Goal: Task Accomplishment & Management: Manage account settings

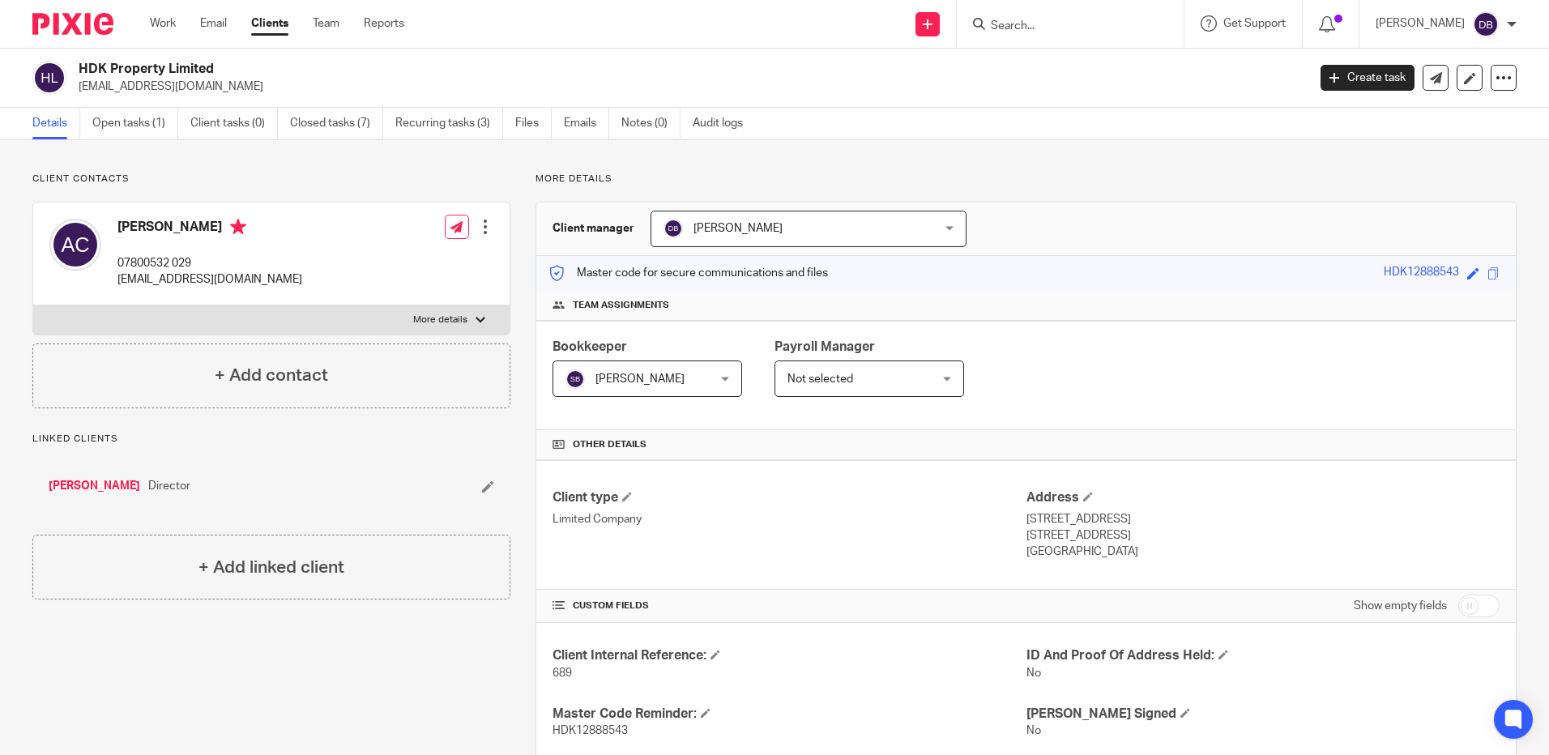
scroll to position [771, 0]
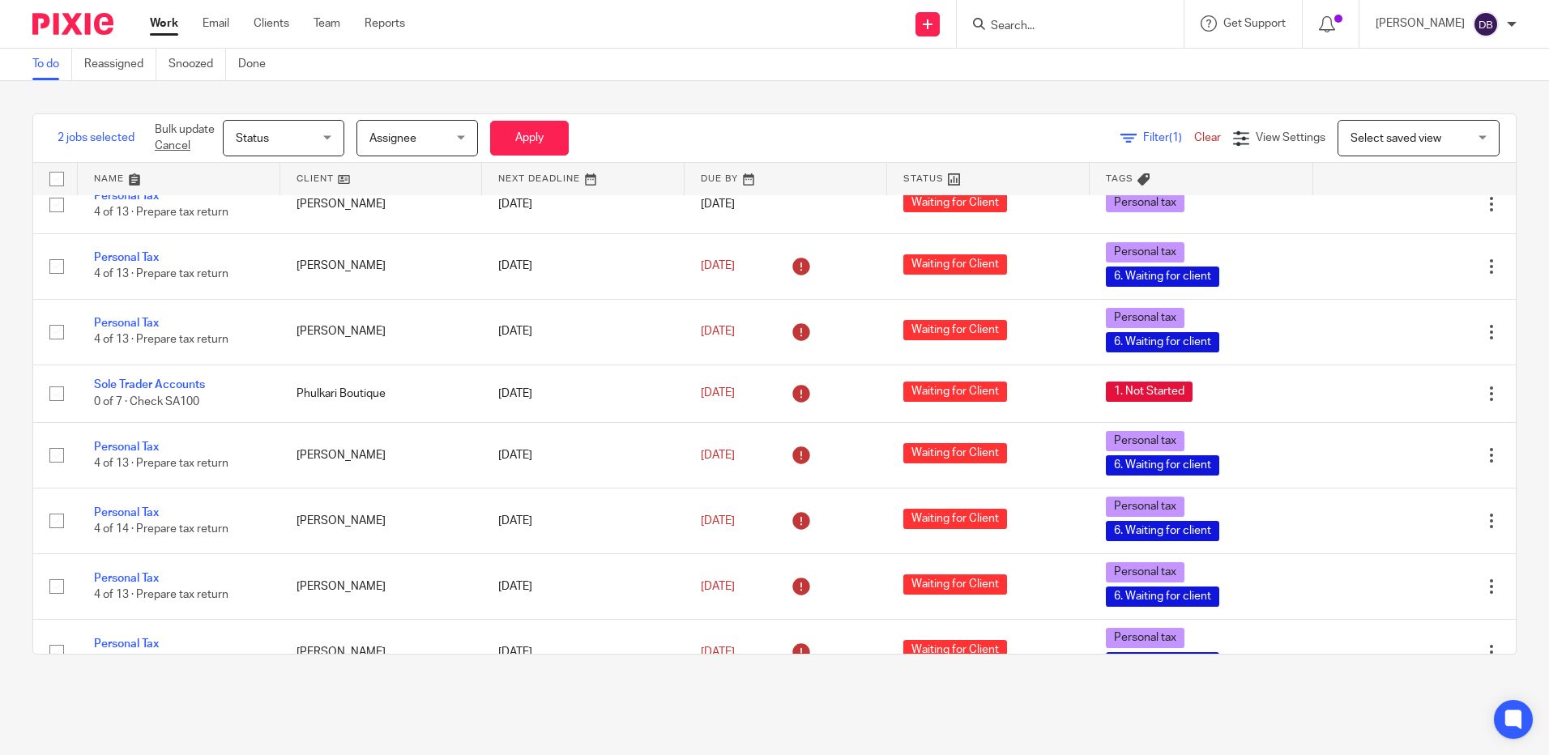
scroll to position [1604, 0]
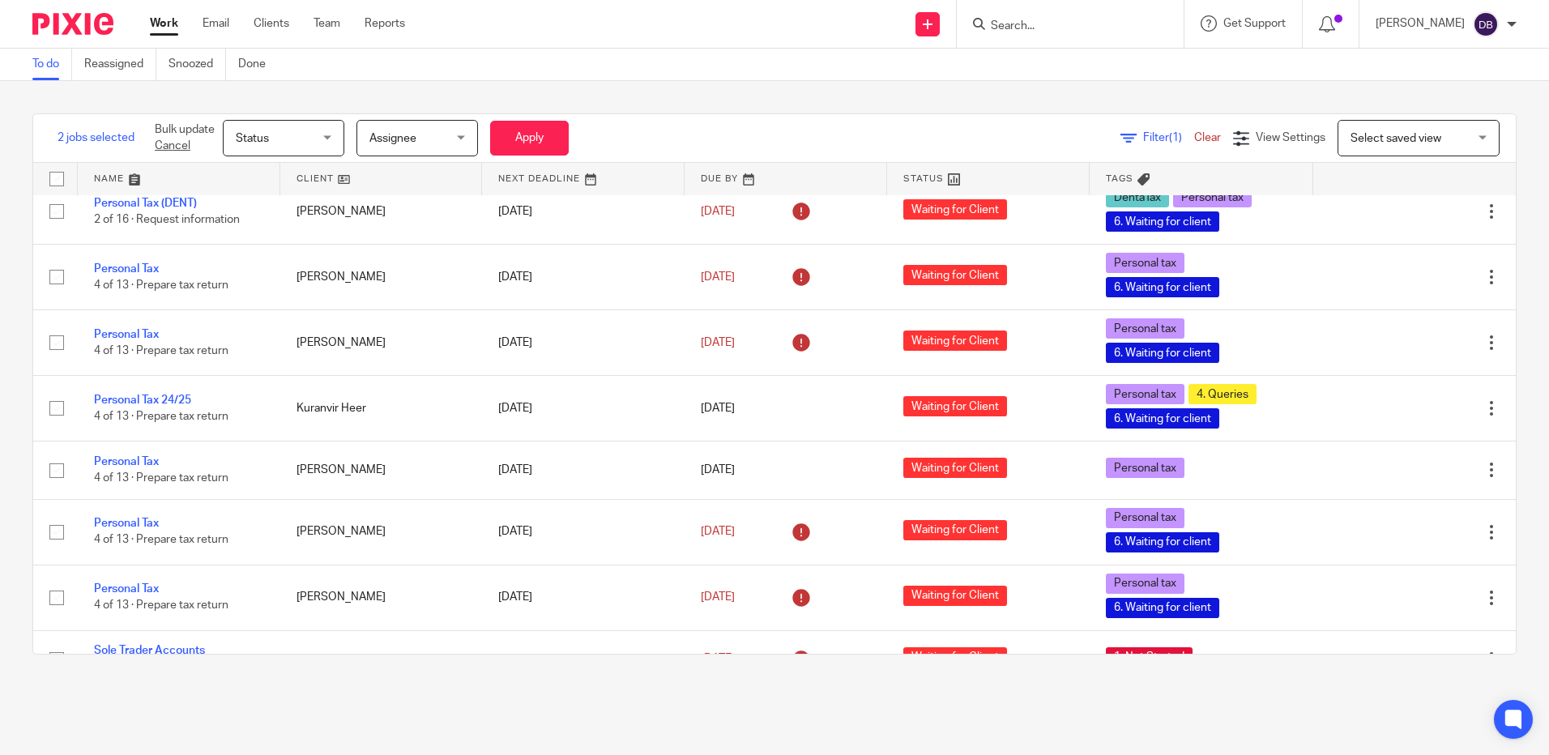
click at [1055, 28] on input "Search" at bounding box center [1062, 26] width 146 height 15
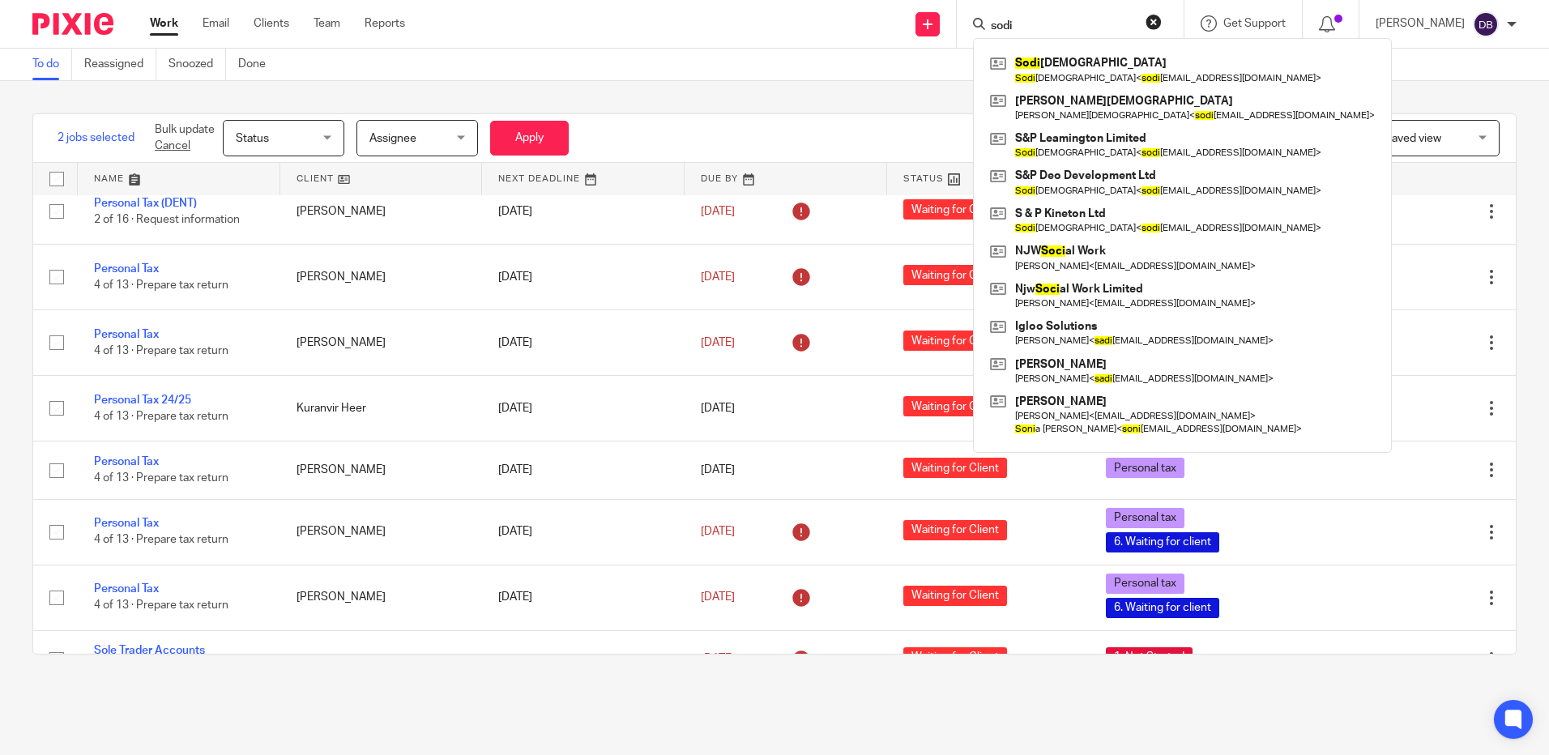
type input "sodi"
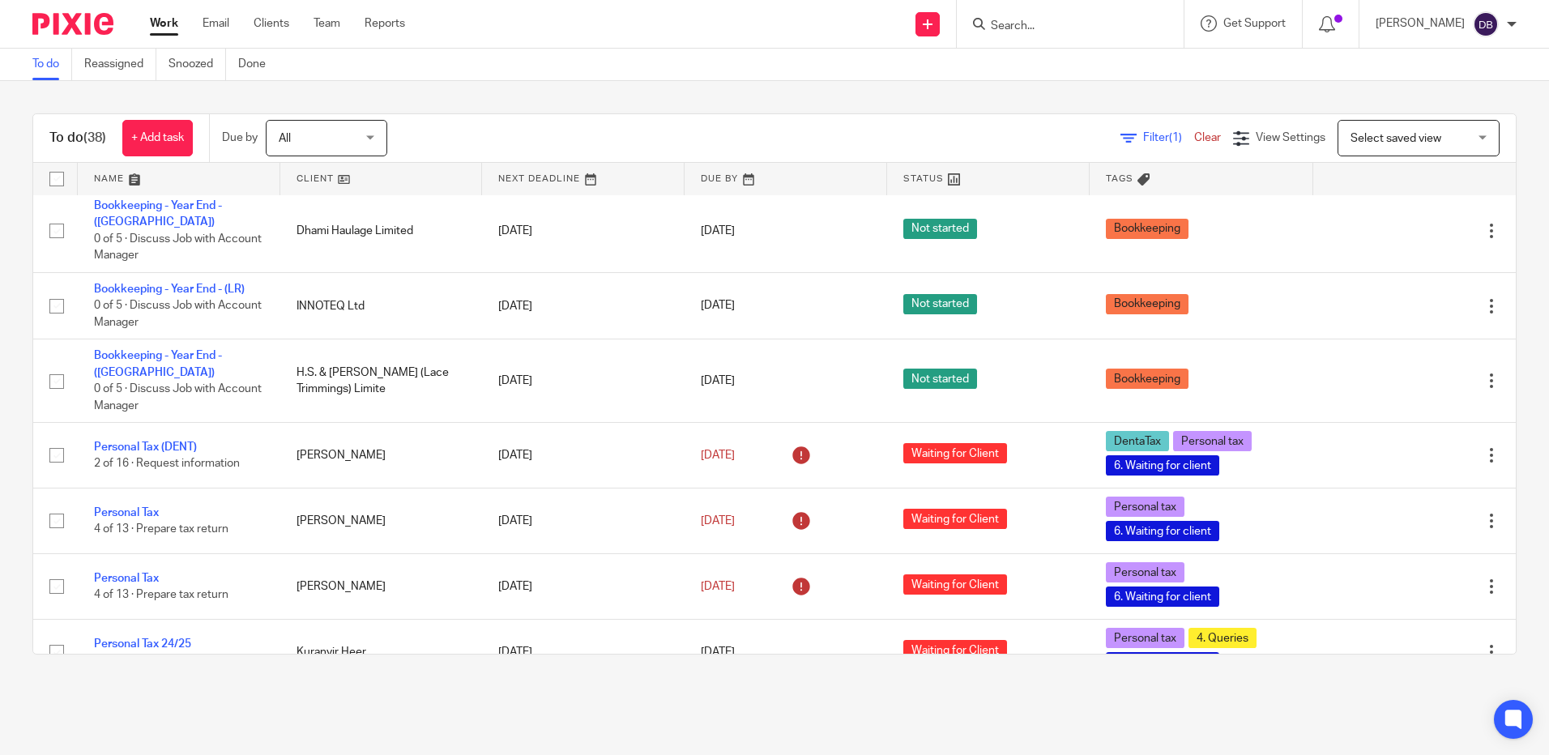
scroll to position [1280, 0]
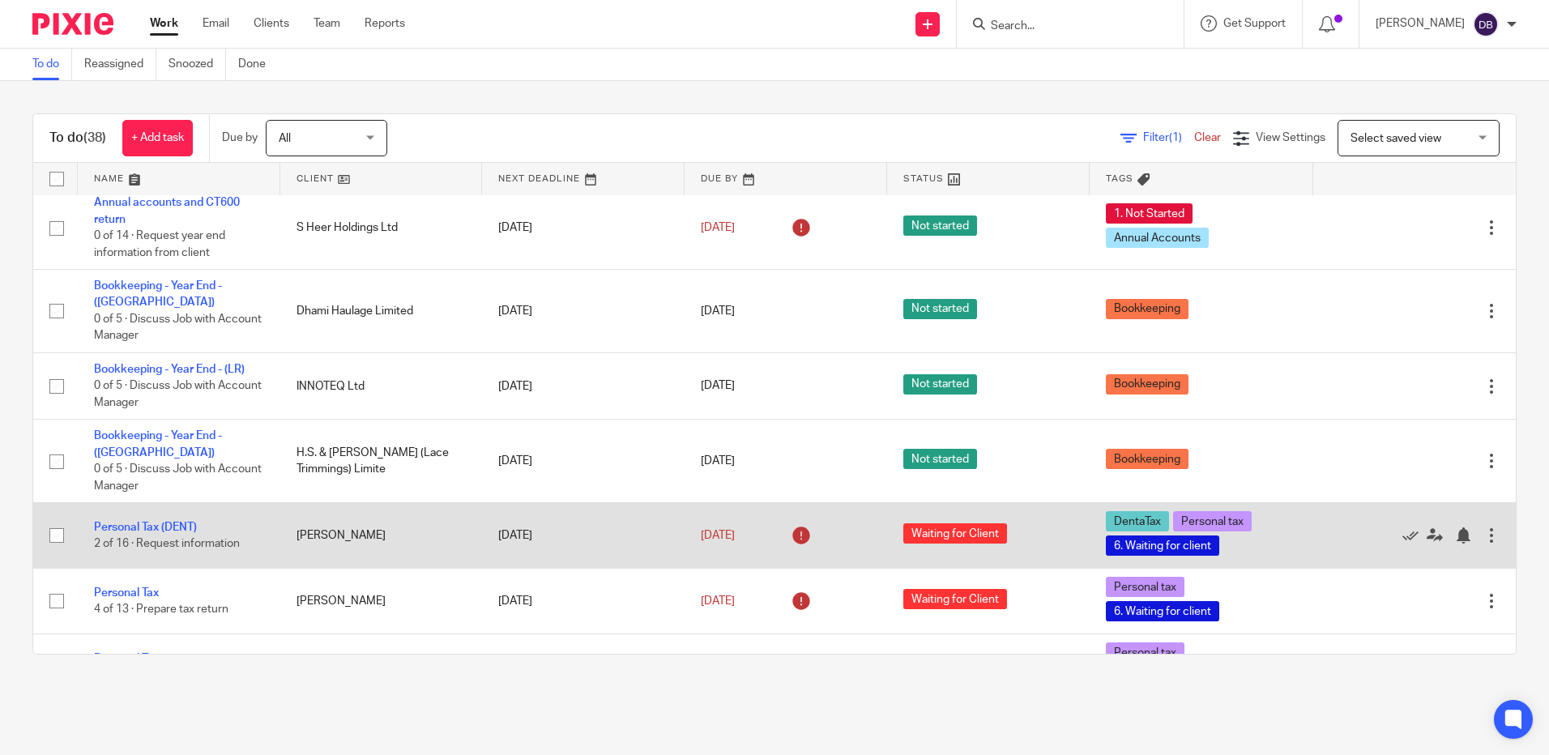
click at [54, 520] on input "checkbox" at bounding box center [56, 535] width 31 height 31
checkbox input "false"
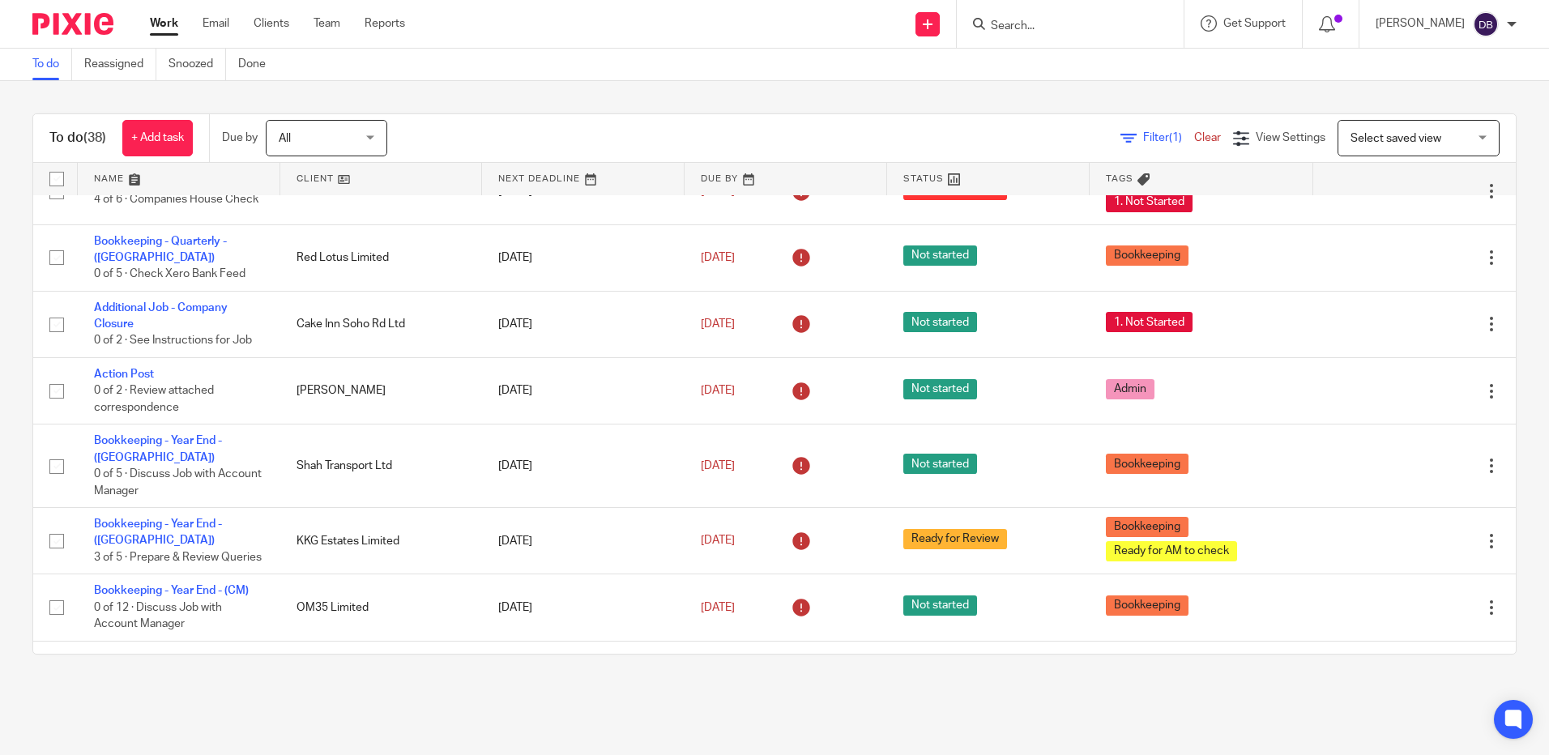
scroll to position [0, 0]
